Goal: Information Seeking & Learning: Learn about a topic

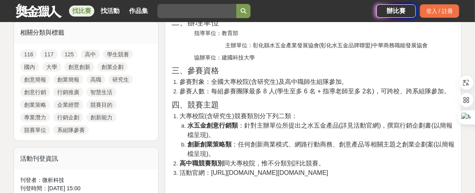
scroll to position [395, 0]
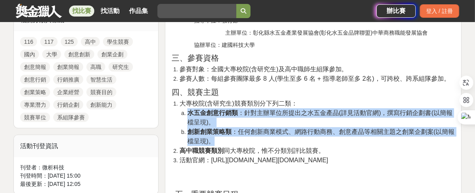
drag, startPoint x: 189, startPoint y: 113, endPoint x: 260, endPoint y: 141, distance: 75.8
click at [254, 141] on ol "水五金創意行銷類 ：針對主辦單位所提出之水五金產品(詳見活動官網)，撰寫行銷企劃書(以簡報檔呈現)。 創新創業策略類 ：任何創新商業模式、網路行動商務、創意產…" at bounding box center [317, 128] width 275 height 38
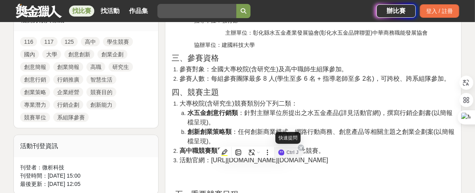
click at [298, 157] on span "活動官網：[URL][DOMAIN_NAME][DOMAIN_NAME]" at bounding box center [254, 160] width 149 height 7
click at [306, 159] on span "活動官網：[URL][DOMAIN_NAME][DOMAIN_NAME]" at bounding box center [254, 160] width 149 height 7
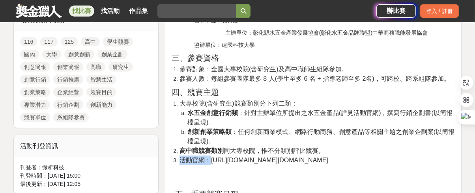
drag, startPoint x: 210, startPoint y: 160, endPoint x: 350, endPoint y: 154, distance: 139.8
click at [350, 154] on ol "大專校院(含研究生)競賽類別分下列二類： 水五金創意行銷類 ：針對主辦單位所提出之水五金產品(詳見活動官網)，撰寫行銷企劃書(以簡報檔呈現)。 創新創業策略類…" at bounding box center [313, 132] width 283 height 66
drag, startPoint x: 339, startPoint y: 159, endPoint x: 212, endPoint y: 159, distance: 127.9
click at [212, 159] on li "活動官網：[URL][DOMAIN_NAME][DOMAIN_NAME]" at bounding box center [317, 160] width 275 height 9
copy span "[URL][DOMAIN_NAME][DOMAIN_NAME]"
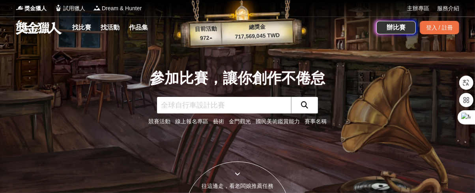
click at [217, 123] on link "藝術" at bounding box center [218, 121] width 11 height 6
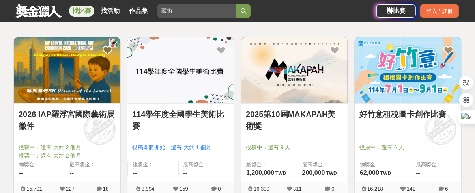
scroll to position [148, 0]
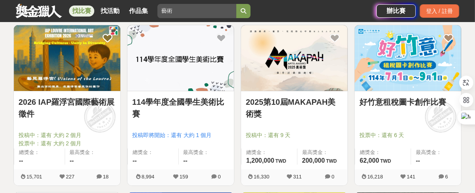
click at [94, 69] on img at bounding box center [67, 58] width 107 height 66
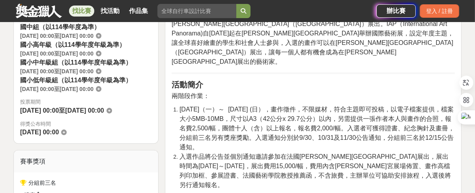
scroll to position [296, 0]
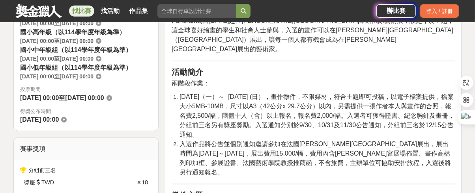
drag, startPoint x: 346, startPoint y: 75, endPoint x: 338, endPoint y: 118, distance: 43.7
click at [338, 118] on li "2025-06-09（一）～ 2025-11-09 (日），畫作徵件，不限媒材，符合主題即可投稿，以電子檔案提供，檔案大小5MB-10MB，尺寸以A3（42公…" at bounding box center [317, 115] width 275 height 47
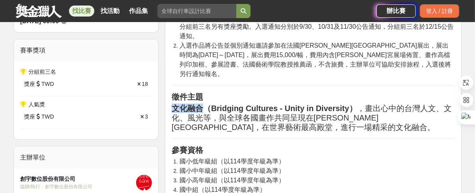
drag, startPoint x: 202, startPoint y: 80, endPoint x: 350, endPoint y: 110, distance: 151.4
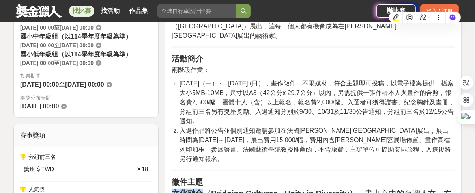
scroll to position [298, 0]
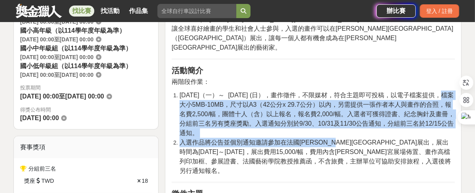
drag, startPoint x: 416, startPoint y: 73, endPoint x: 351, endPoint y: 122, distance: 81.1
click at [352, 123] on ol "2025-06-09（一）～ 2025-11-09 (日），畫作徵件，不限媒材，符合主題即可投稿，以電子檔案提供，檔案大小5MB-10MB，尺寸以A3（42公…" at bounding box center [313, 133] width 283 height 85
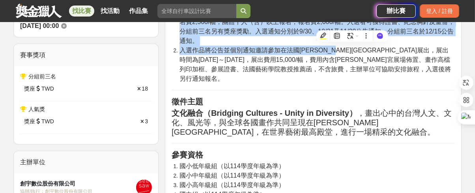
scroll to position [396, 0]
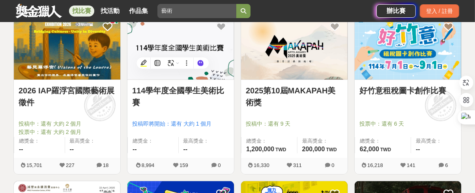
scroll to position [148, 0]
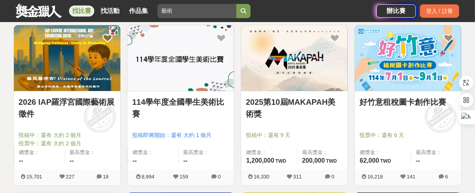
click at [316, 55] on img at bounding box center [294, 58] width 107 height 66
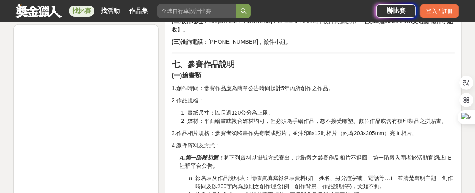
scroll to position [641, 0]
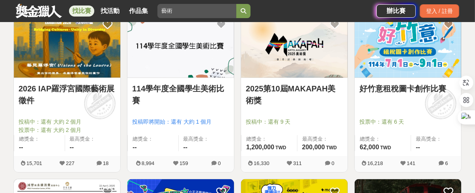
scroll to position [148, 0]
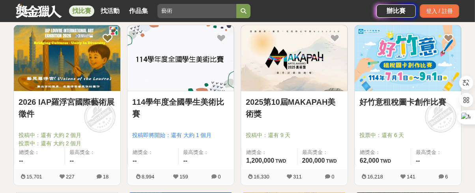
click at [412, 60] on img at bounding box center [408, 58] width 107 height 66
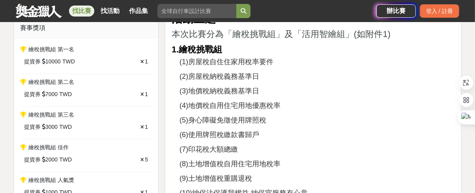
scroll to position [296, 0]
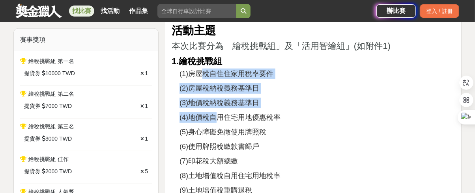
drag, startPoint x: 204, startPoint y: 69, endPoint x: 217, endPoint y: 110, distance: 42.2
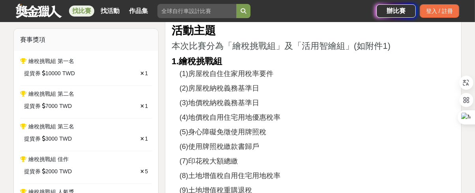
click at [283, 113] on p "(4)地價稅自用住宅用地優惠稅率" at bounding box center [317, 117] width 275 height 11
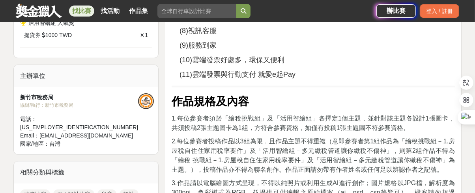
scroll to position [641, 0]
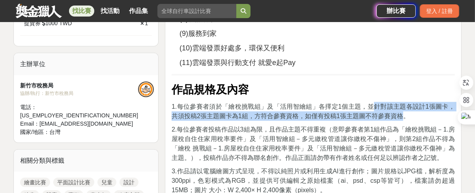
drag, startPoint x: 367, startPoint y: 104, endPoint x: 395, endPoint y: 115, distance: 30.6
click at [395, 115] on span "1.每位參賽者須於「繪稅挑戰組」及「活用智繪組」各擇定1個主題，並針對該主題各設計1張圖卡，共須投稿2張主題圖卡為1組，方符合參賽資格，如僅有投稿1張主題圖不…" at bounding box center [313, 111] width 283 height 16
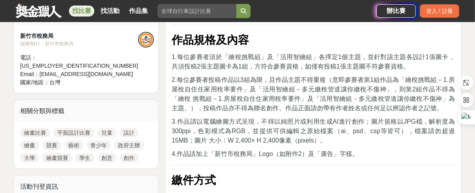
click at [213, 81] on span "2.每位參賽者投稿作品以3組為限，且作品主題不得重複（意即參賽者第1組作品為「繪稅挑戰組－1.房屋稅自住住家用稅率要件」及「活用智繪組－多元繳稅管道讓你繳稅不…" at bounding box center [313, 94] width 283 height 35
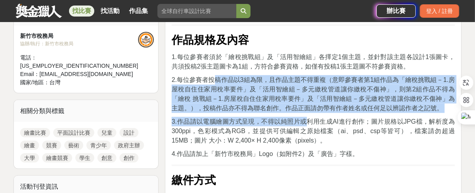
drag, startPoint x: 219, startPoint y: 81, endPoint x: 310, endPoint y: 120, distance: 98.1
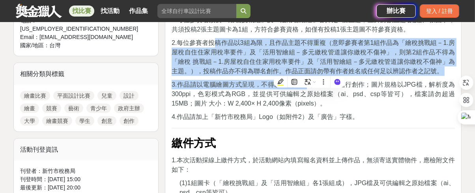
scroll to position [739, 0]
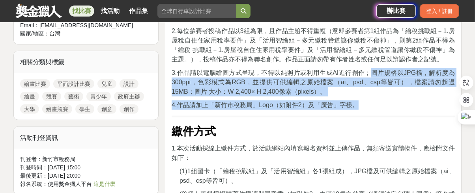
drag, startPoint x: 370, startPoint y: 72, endPoint x: 373, endPoint y: 95, distance: 23.5
click at [386, 90] on p "3.作品請以電腦繪圖方式呈現，不得以純照片或利用生成AI進行創作；圖片規格以JPG檔，解析度為300ppi，色彩模式為RGB，並提供可供編輯之原始檔案（ai、…" at bounding box center [313, 82] width 283 height 28
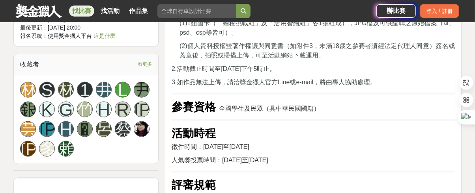
scroll to position [937, 0]
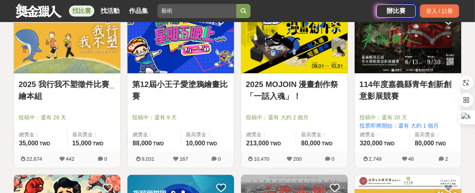
scroll to position [345, 0]
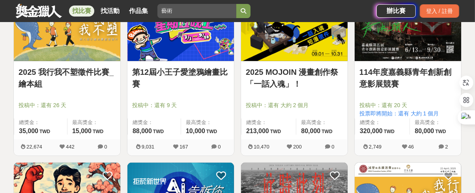
click at [99, 45] on img at bounding box center [67, 29] width 107 height 66
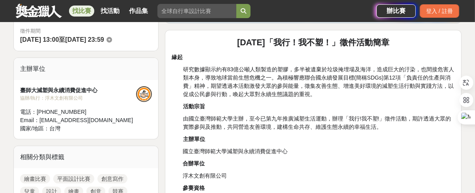
scroll to position [246, 0]
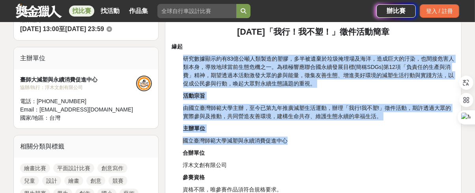
drag, startPoint x: 184, startPoint y: 58, endPoint x: 384, endPoint y: 139, distance: 215.4
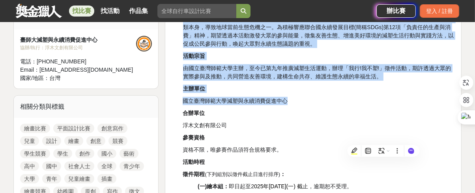
scroll to position [345, 0]
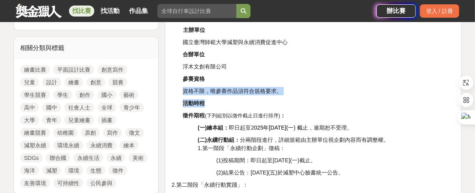
drag, startPoint x: 184, startPoint y: 88, endPoint x: 247, endPoint y: 101, distance: 64.9
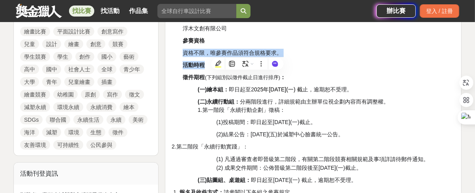
scroll to position [395, 0]
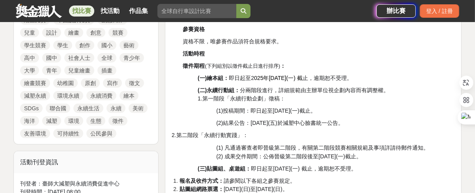
click at [290, 102] on p "(二)永續行動組： 分兩階段進行，詳細規範由主辦單位視企劃內容而有調整權。 1.第一階段「永續行動企劃」徵稿：" at bounding box center [326, 94] width 257 height 17
drag, startPoint x: 195, startPoint y: 75, endPoint x: 411, endPoint y: 136, distance: 224.3
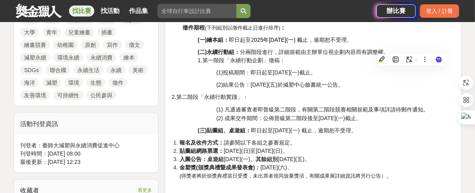
scroll to position [493, 0]
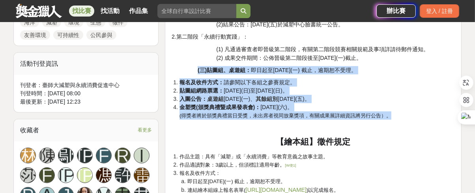
drag, startPoint x: 197, startPoint y: 70, endPoint x: 397, endPoint y: 114, distance: 205.1
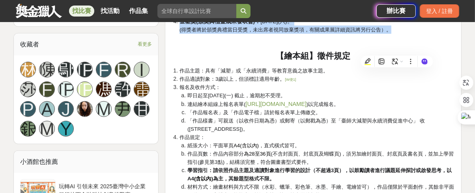
scroll to position [592, 0]
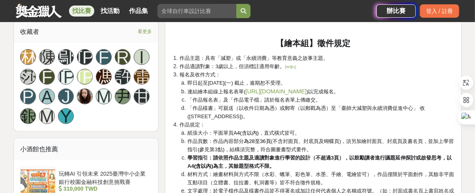
drag, startPoint x: 172, startPoint y: 56, endPoint x: 340, endPoint y: 115, distance: 177.2
click at [340, 115] on ol "作品主題：具有「減塑」或「永續消費」等教育意義之故事主題。 作品適讀對象：3歲以上，但須標註適用年齡。 [W使1] 報名及收件方式： 即日起至2025年10月…" at bounding box center [313, 178] width 283 height 249
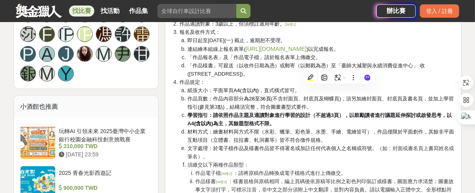
scroll to position [641, 0]
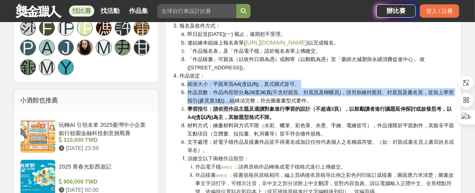
drag, startPoint x: 187, startPoint y: 81, endPoint x: 246, endPoint y: 101, distance: 62.9
click at [246, 101] on ol "紙張大小：平面單頁 A4(含以內) ，直式橫式皆可。 作品頁數：作品內容部分 為28至36頁 (不含封面頁、封底頁及蝴蝶頁)，須另加繪封面頁、封底頁及書名頁，…" at bounding box center [317, 138] width 275 height 116
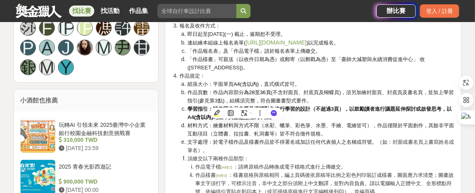
click at [388, 97] on li "作品頁數：作品內容部分 為28至36頁 (不含封面頁、封底頁及蝴蝶頁)，須另加繪封面頁、封底頁及書名頁，並加上學習指引(參見第3點)，結構須完整，符合圖畫書型…" at bounding box center [321, 96] width 268 height 17
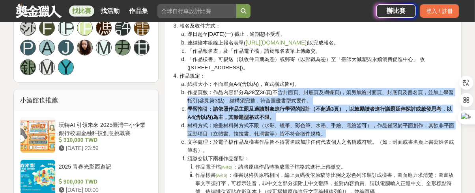
drag, startPoint x: 278, startPoint y: 92, endPoint x: 354, endPoint y: 134, distance: 86.9
click at [354, 134] on ol "紙張大小：平面單頁 A4(含以內) ，直式橫式皆可。 作品頁數：作品內容部分 為28至36頁 (不含封面頁、封底頁及蝴蝶頁)，須另加繪封面頁、封底頁及書名頁，…" at bounding box center [317, 138] width 275 height 116
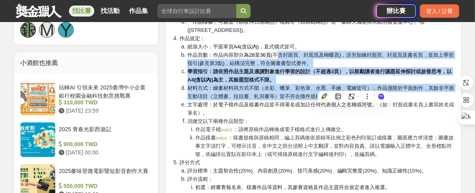
scroll to position [691, 0]
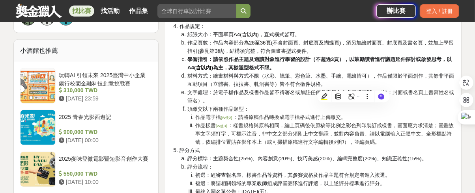
click at [353, 131] on span "：樣書規格與原稿相同，編上頁碼後依原稿等比例之彩色列印裝訂成樣書，圖面應力求清楚；圖畫故事文字須打字，可標示注音，非中文之部分須附上中文翻譯，並對內容負責。請…" at bounding box center [324, 134] width 258 height 22
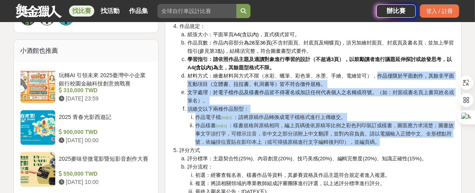
drag, startPoint x: 379, startPoint y: 73, endPoint x: 365, endPoint y: 150, distance: 78.3
click at [365, 150] on ol "作品主題：具有「減塑」或「永續消費」等教育意義之故事主題。 作品適讀對象：3歲以上，但須標註適用年齡。 [W使1] 報名及收件方式： 即日起至2025年10月…" at bounding box center [313, 79] width 283 height 249
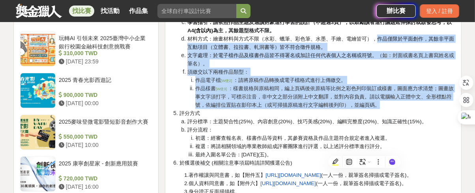
scroll to position [739, 0]
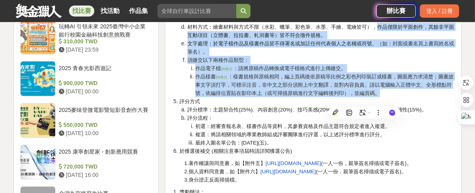
click at [244, 85] on span "：樣書規格與原稿相同，編上頁碼後依原稿等比例之彩色列印裝訂成樣書，圖面應力求清楚；圖畫故事文字須打字，可標示注音，非中文之部分須附上中文翻譯，並對內容負責。請…" at bounding box center [324, 85] width 258 height 22
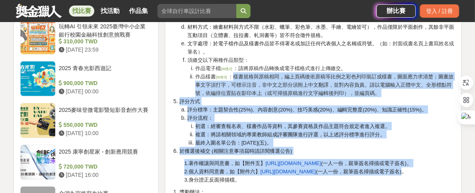
drag, startPoint x: 234, startPoint y: 75, endPoint x: 404, endPoint y: 173, distance: 196.4
click at [404, 173] on div "2025年「我行！我不塑！」徵件活動簡章 緣起 研究數據顯示約有83億公噸人類製造的塑膠，多半被遺棄於垃圾掩埋場及海洋，造成巨大的汙染，也間接危害人類本身，導…" at bounding box center [313, 66] width 283 height 1067
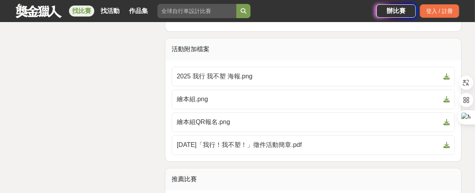
scroll to position [1350, 0]
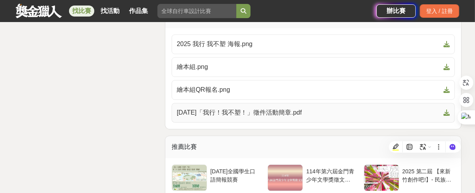
click at [264, 118] on span "2025年「我行！我不塑！」徵件活動簡章.pdf" at bounding box center [309, 112] width 264 height 9
